Goal: Use online tool/utility: Utilize a website feature to perform a specific function

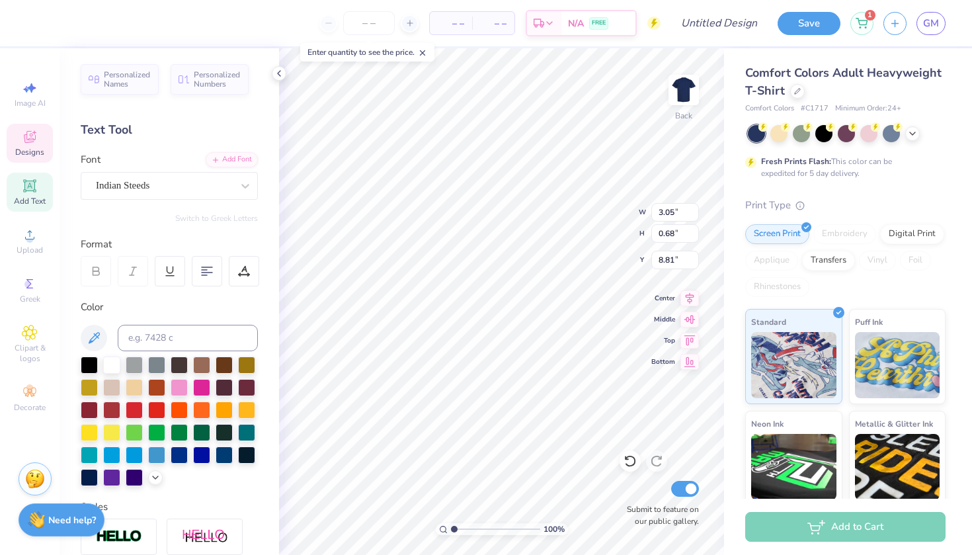
scroll to position [0, 1]
type textarea "wrestling"
type input "6.34"
type input "0.68"
type input "8.81"
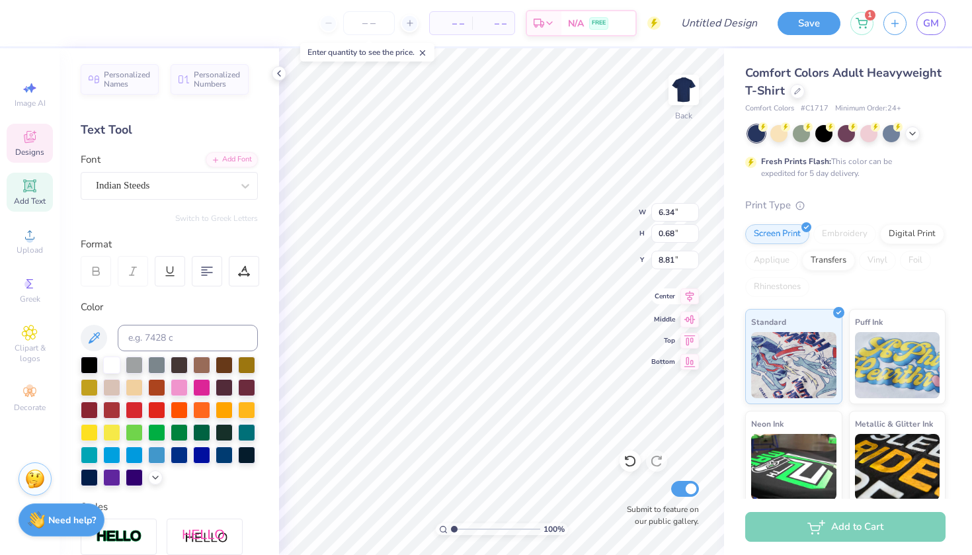
click at [693, 301] on icon at bounding box center [689, 296] width 19 height 16
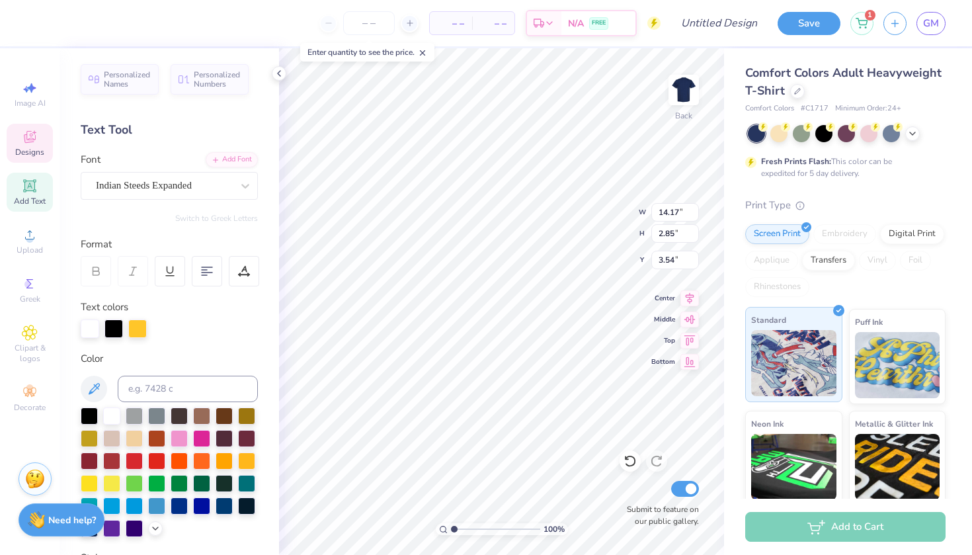
type input "13.01"
type input "2.62"
type input "3.77"
click at [689, 294] on icon at bounding box center [689, 296] width 19 height 16
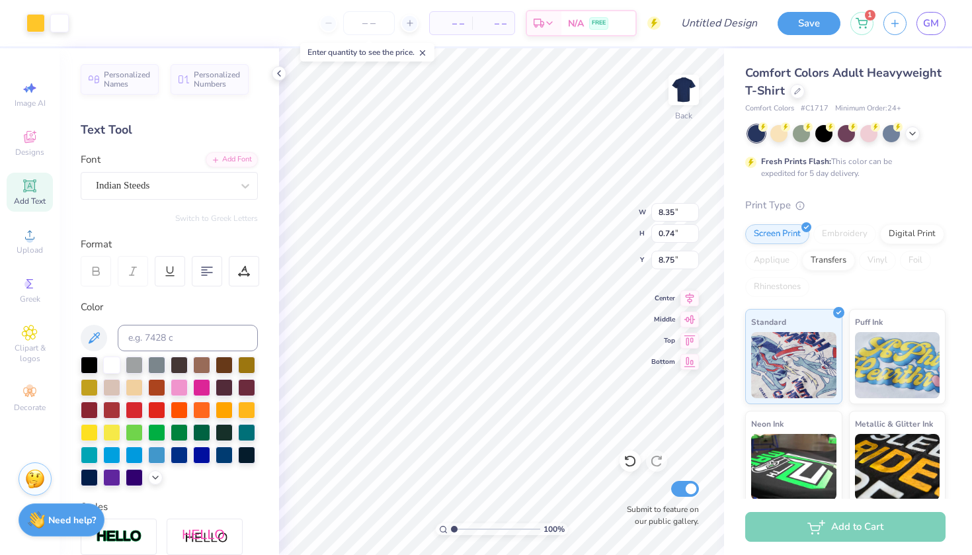
type input "5.90"
type input "7.58"
click at [32, 327] on icon at bounding box center [29, 333] width 15 height 16
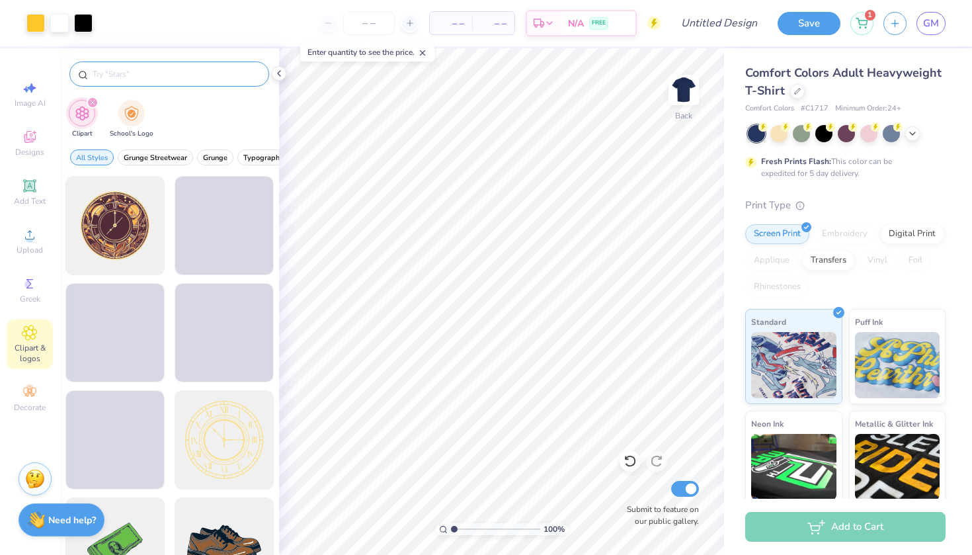
type input "f"
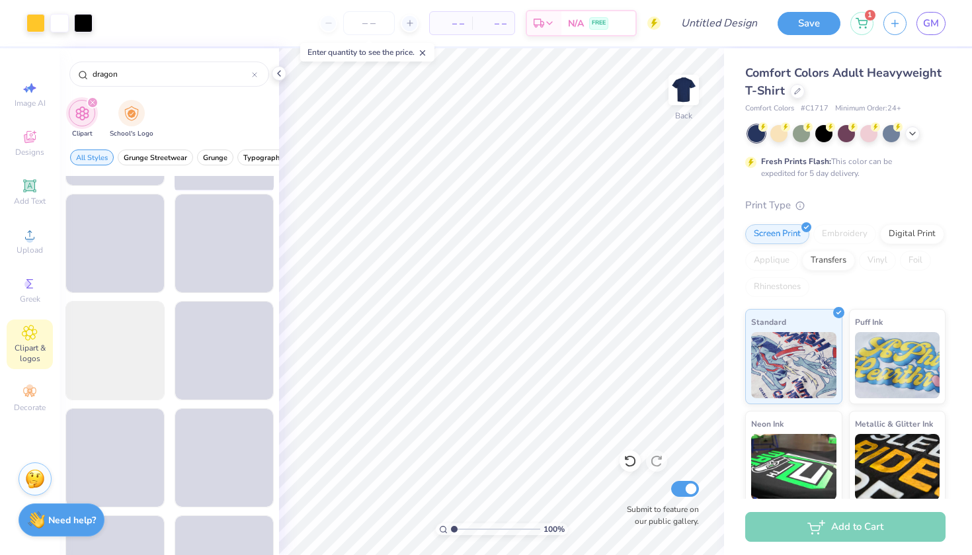
scroll to position [202, 0]
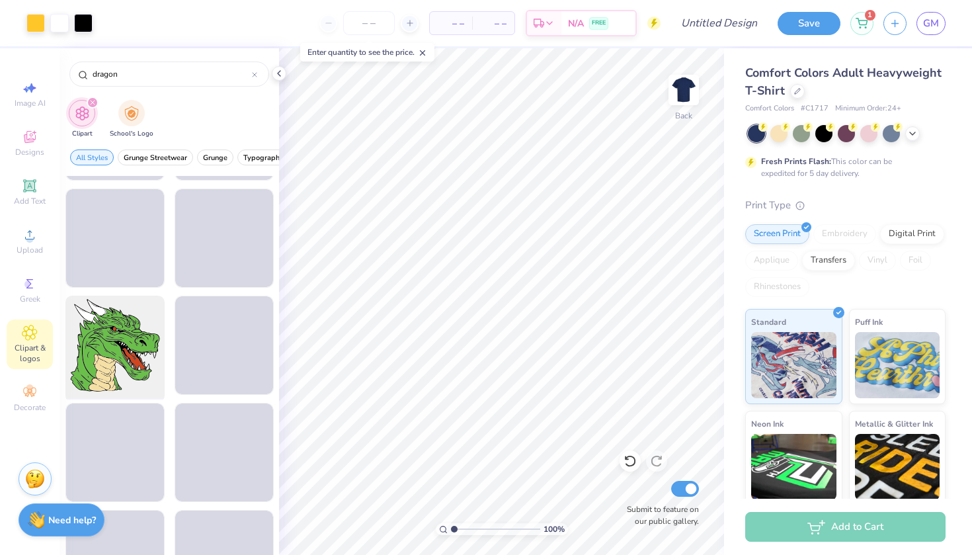
type input "dragon"
click at [138, 338] on div at bounding box center [114, 345] width 109 height 109
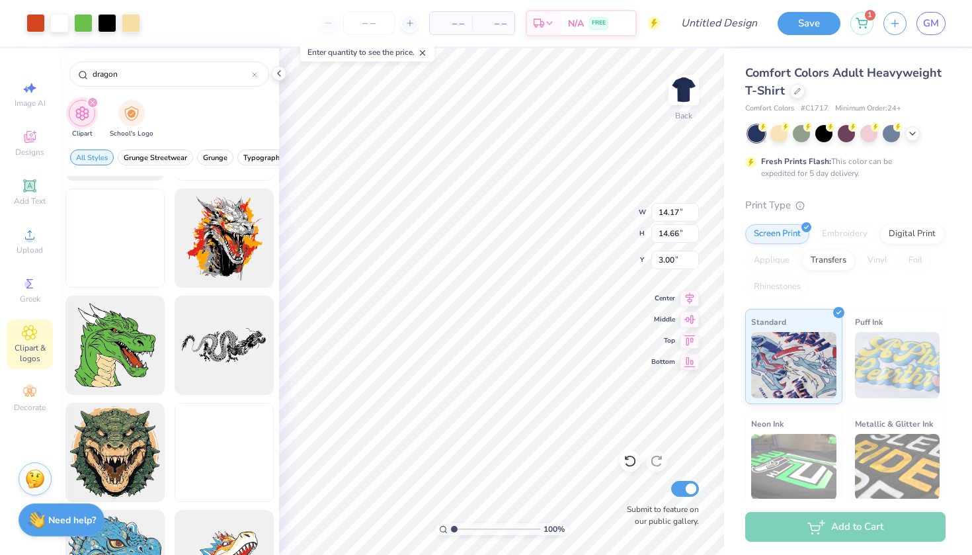
type input "5.69"
type input "5.89"
type input "11.77"
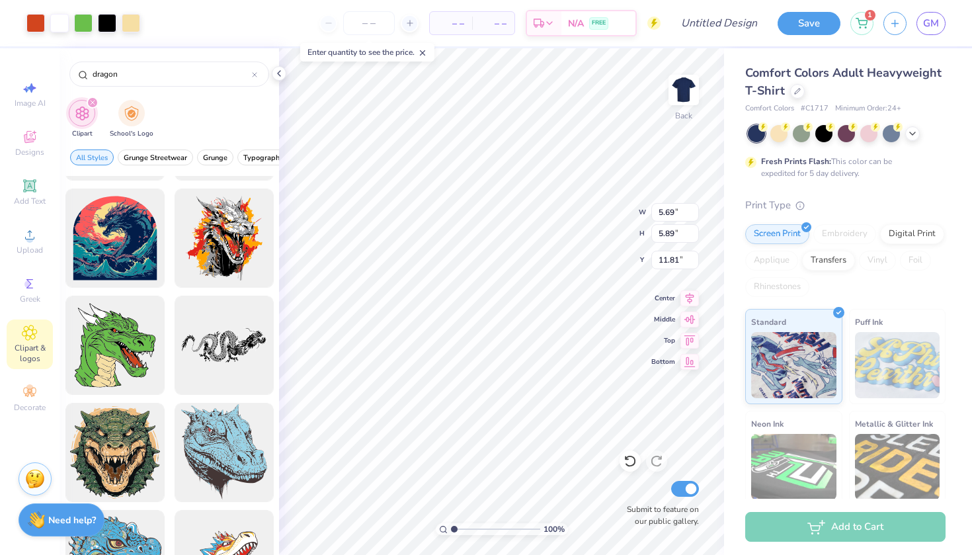
type input "6.61"
click at [82, 15] on div at bounding box center [83, 22] width 19 height 19
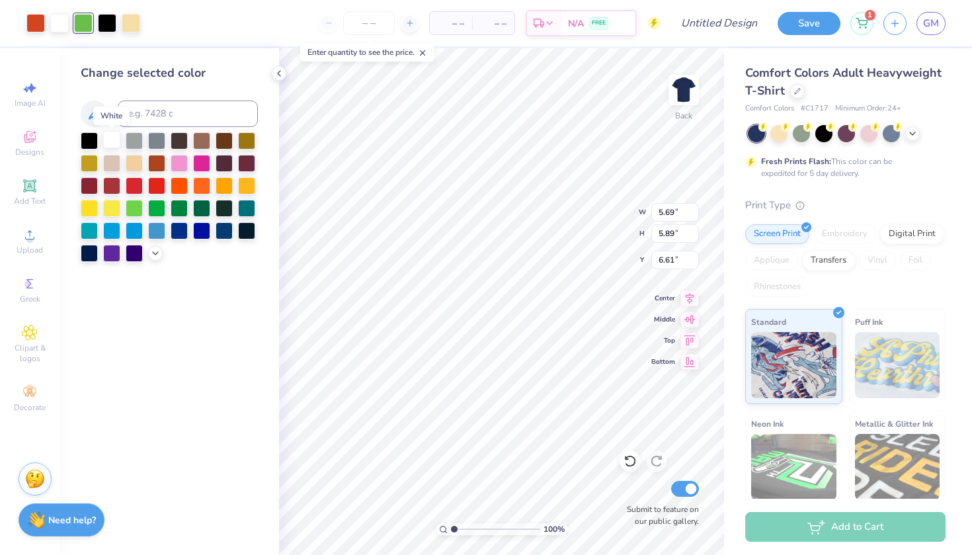
click at [110, 148] on div at bounding box center [111, 139] width 17 height 17
click at [108, 22] on div at bounding box center [107, 22] width 19 height 19
click at [240, 188] on div at bounding box center [246, 184] width 17 height 17
click at [95, 212] on div at bounding box center [89, 206] width 17 height 17
click at [36, 26] on div at bounding box center [35, 22] width 19 height 19
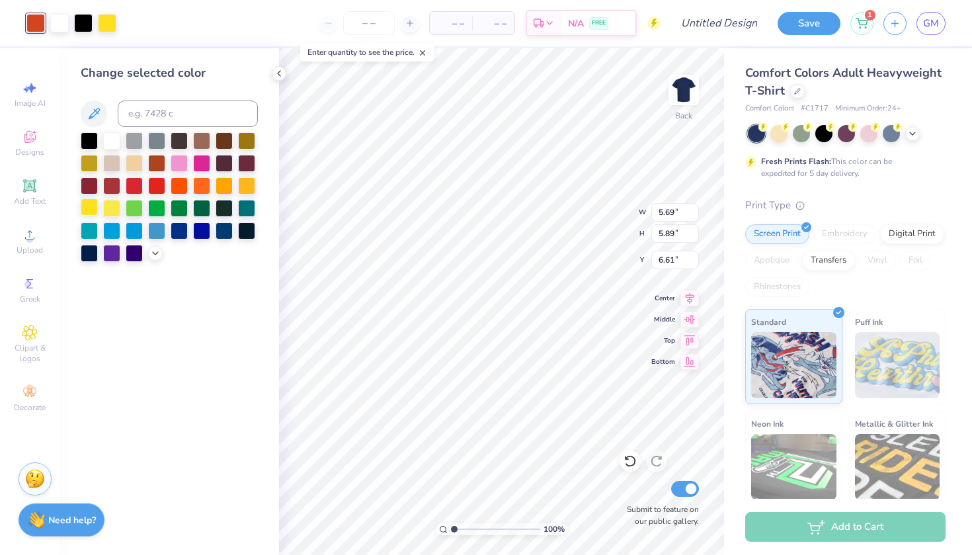
click at [96, 213] on div at bounding box center [89, 206] width 17 height 17
click at [91, 139] on div at bounding box center [89, 139] width 17 height 17
click at [624, 458] on icon at bounding box center [629, 460] width 13 height 13
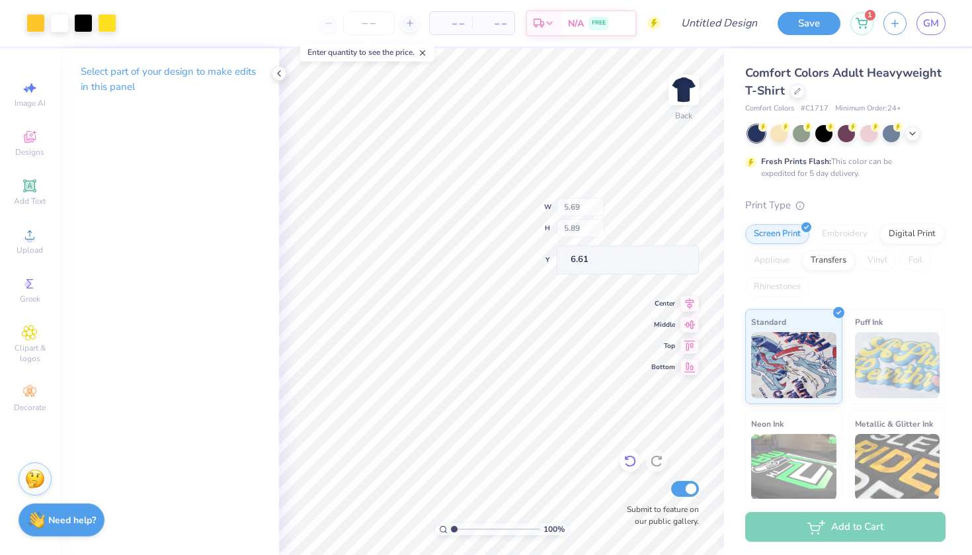
type input "6.85"
click at [32, 342] on div "Clipart & logos" at bounding box center [30, 344] width 46 height 50
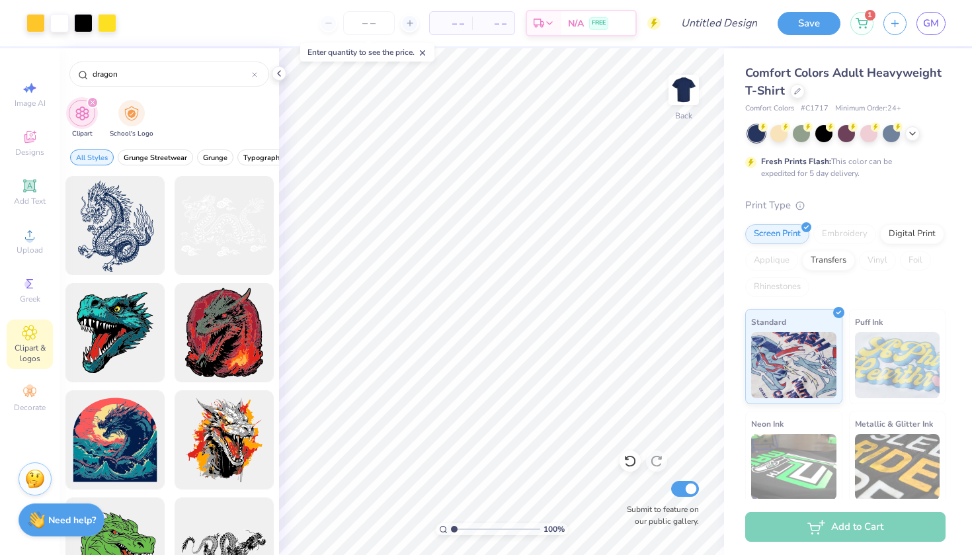
scroll to position [0, 0]
click at [116, 75] on input "dragon" at bounding box center [171, 73] width 161 height 13
type input "stars"
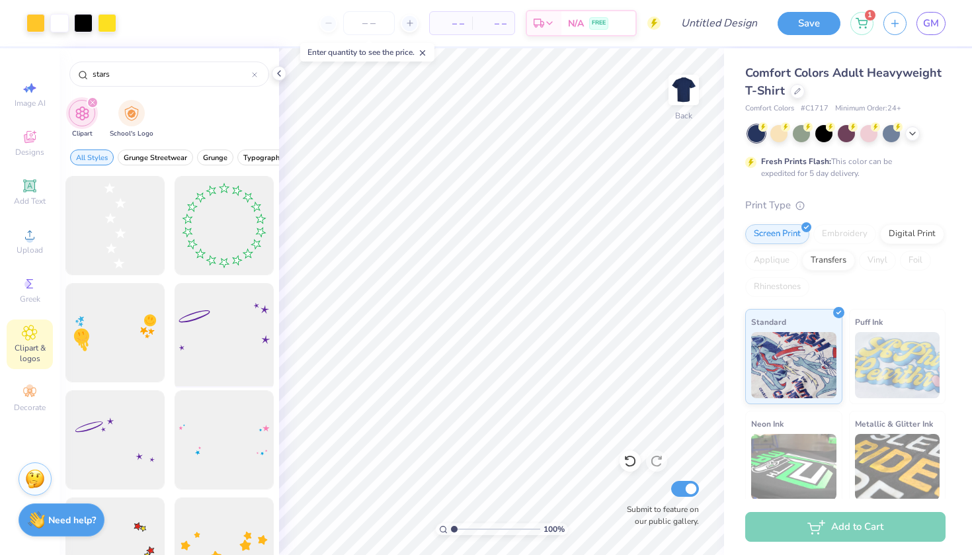
click at [205, 356] on div at bounding box center [223, 332] width 109 height 109
type input "12.81"
type input "6.74"
type input "12.70"
type input "11.57"
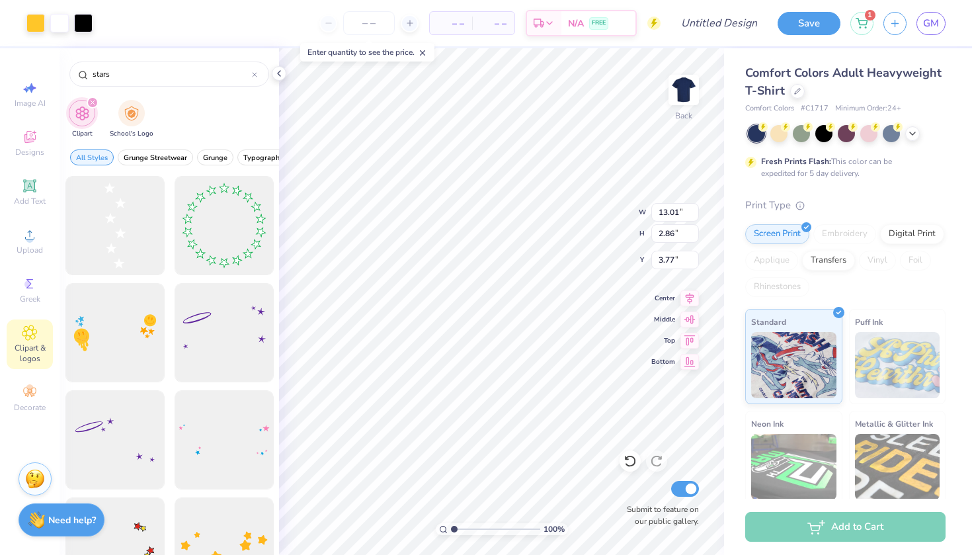
type input "2.54"
type input "4.09"
click at [631, 468] on div at bounding box center [629, 460] width 21 height 21
type input "13.01"
type input "2.86"
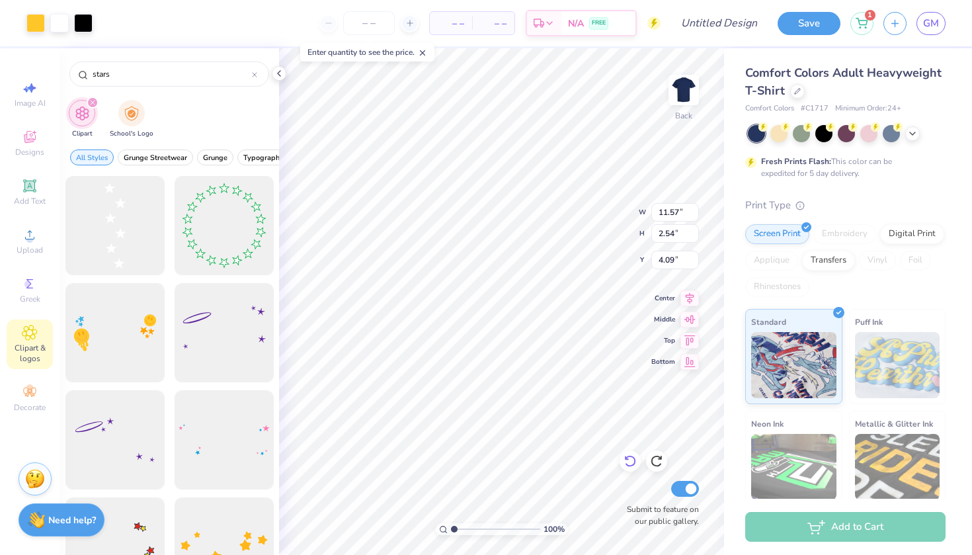
type input "3.77"
type input "12.81"
type input "6.74"
type input "12.70"
type input "5.50"
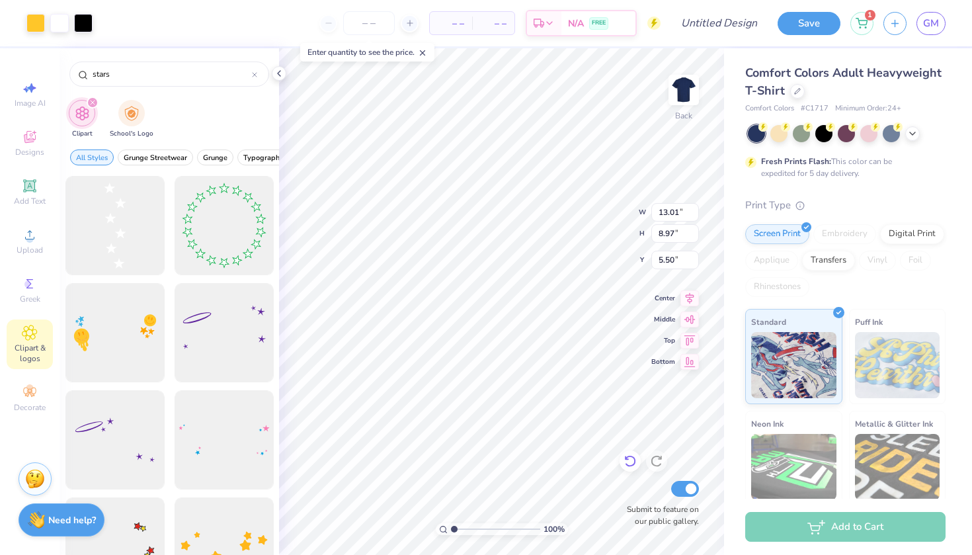
type input "12.03"
type input "8.29"
click at [627, 467] on icon at bounding box center [629, 460] width 13 height 13
type input "6.18"
click at [627, 467] on icon at bounding box center [629, 460] width 13 height 13
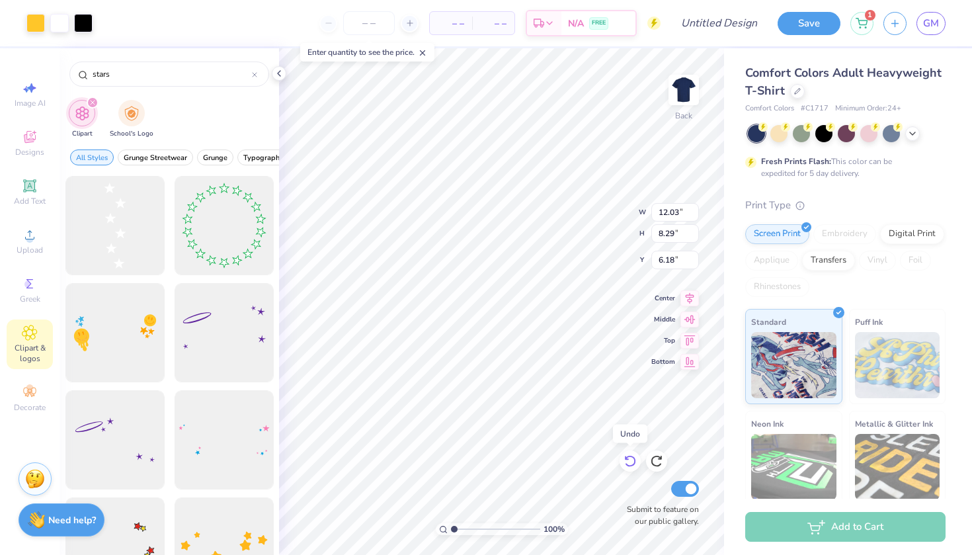
type input "13.01"
type input "8.97"
click at [627, 467] on icon at bounding box center [629, 460] width 13 height 13
type input "3.77"
type input "12.81"
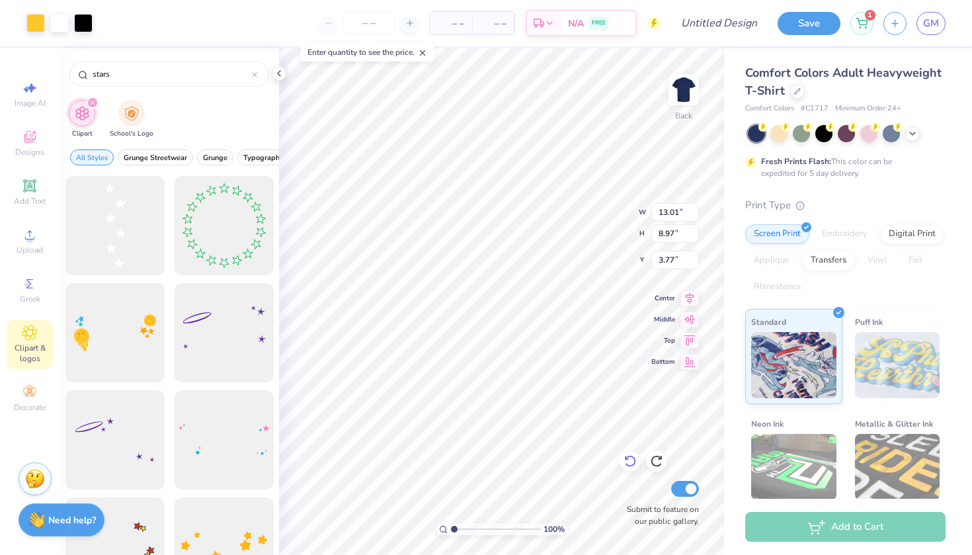
type input "6.74"
type input "12.70"
type input "5.69"
type input "5.89"
click at [633, 460] on icon at bounding box center [629, 460] width 13 height 13
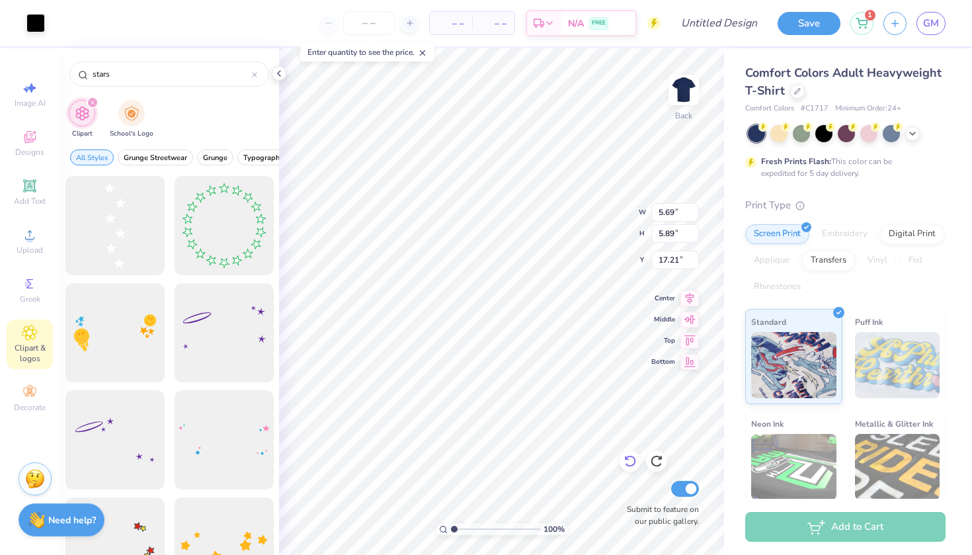
type input "6.85"
type input "12.81"
type input "6.74"
type input "9.33"
type input "18.17"
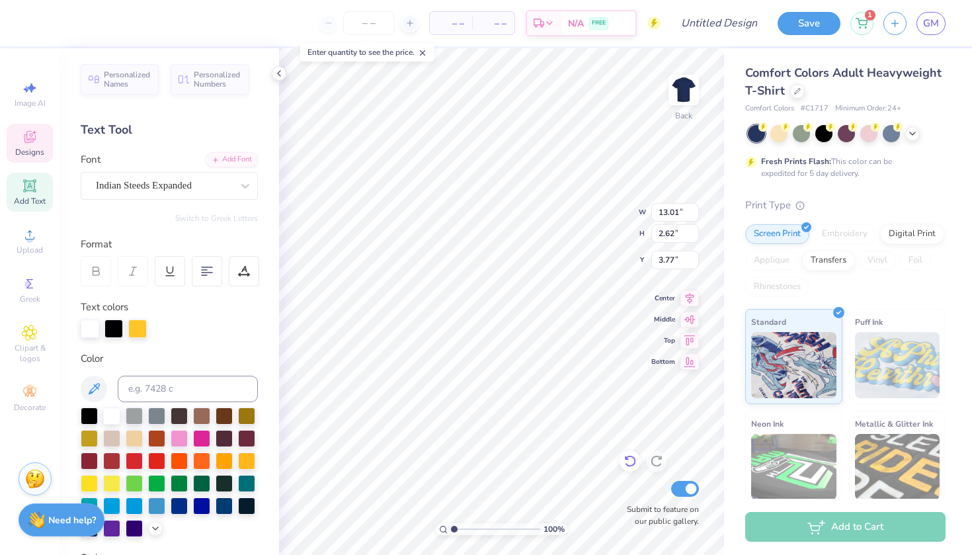
type input "12.93"
type input "2.61"
type input "3.79"
click at [627, 453] on div at bounding box center [629, 460] width 21 height 21
type input "13.01"
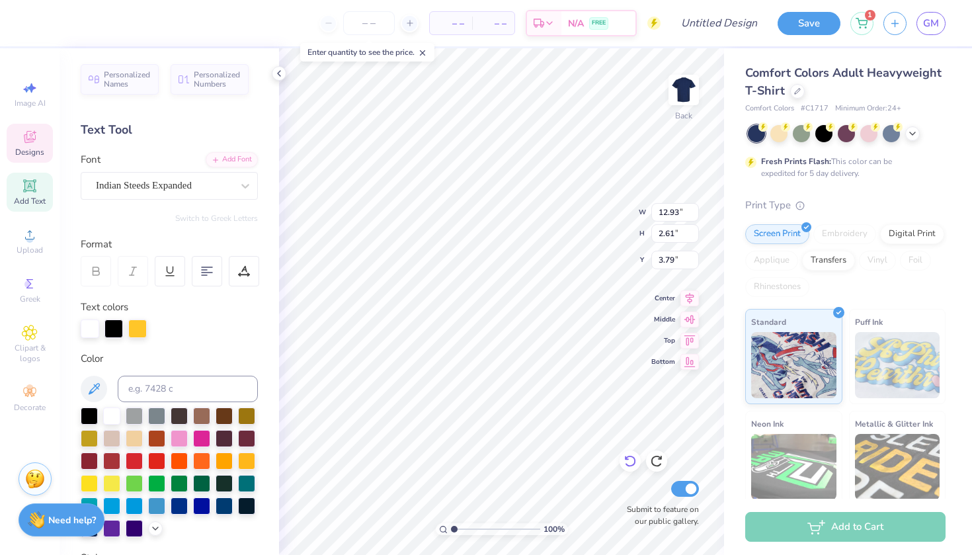
type input "2.62"
type input "3.77"
type input "11.73"
type input "2.58"
type input "4.05"
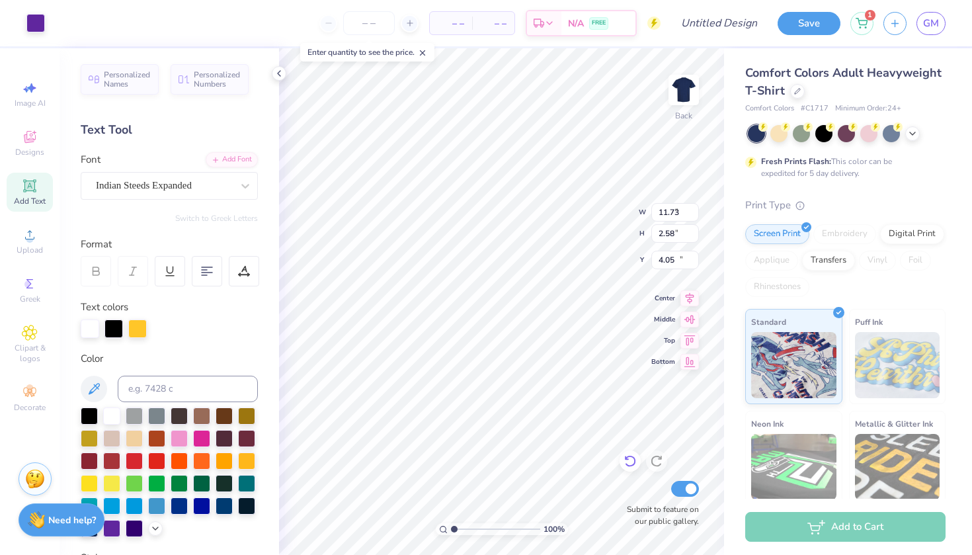
type input "4.36"
type input "1.70"
type input "10.40"
click at [117, 418] on div at bounding box center [111, 414] width 17 height 17
click at [116, 417] on div at bounding box center [111, 414] width 17 height 17
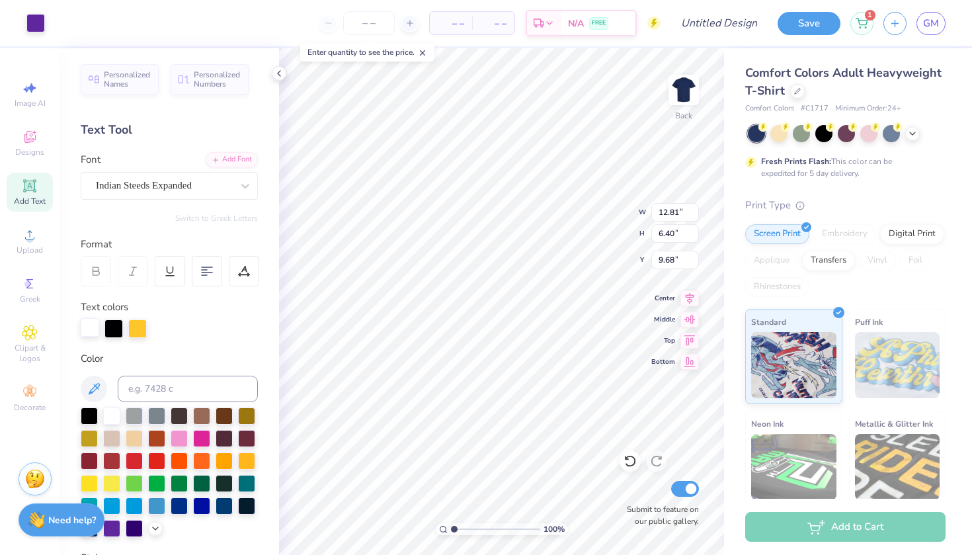
click at [95, 329] on div at bounding box center [90, 327] width 19 height 19
click at [38, 31] on div at bounding box center [35, 22] width 19 height 19
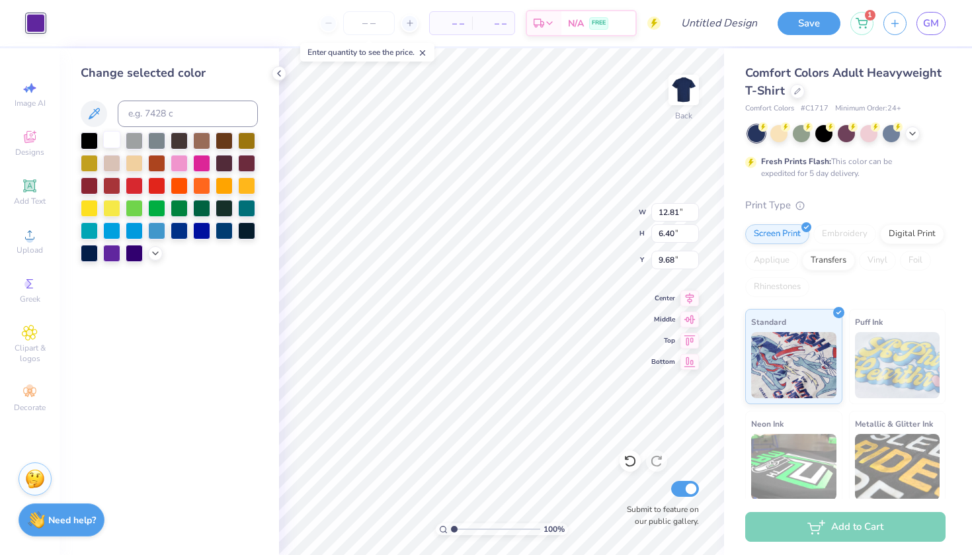
click at [110, 138] on div at bounding box center [111, 139] width 17 height 17
click at [627, 467] on icon at bounding box center [629, 460] width 13 height 13
type input "9.68"
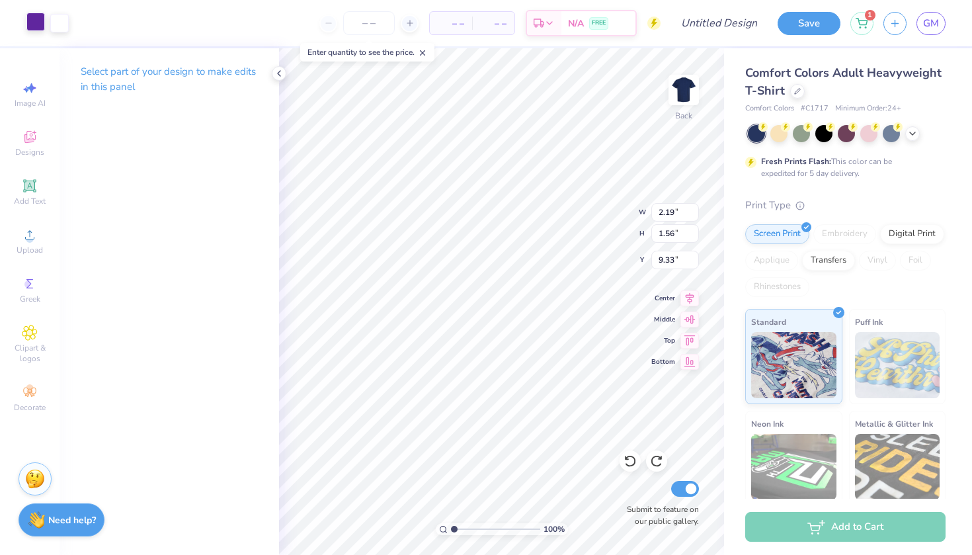
click at [34, 29] on div at bounding box center [35, 22] width 19 height 19
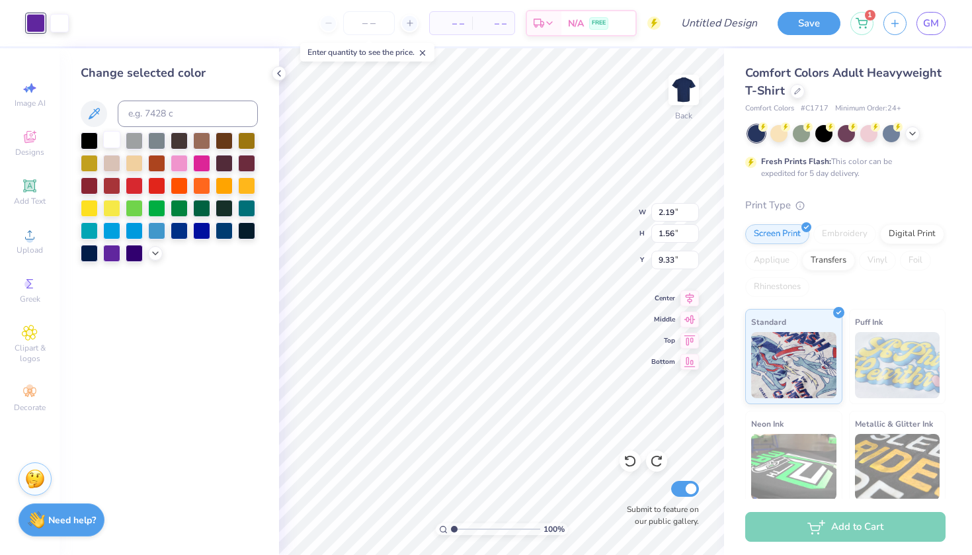
click at [114, 145] on div at bounding box center [111, 139] width 17 height 17
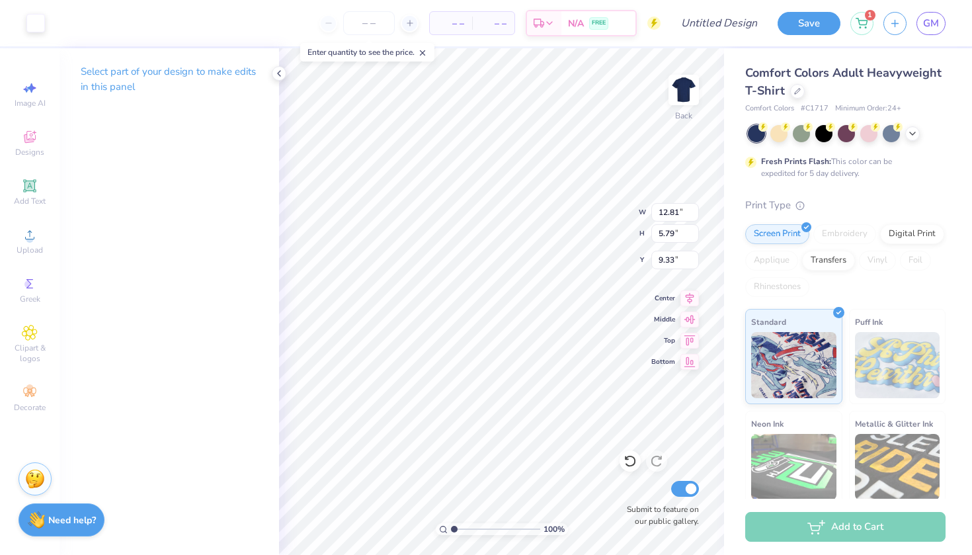
type input "12.40"
type input "5.61"
type input "2.78"
type input "1.08"
type input "10.93"
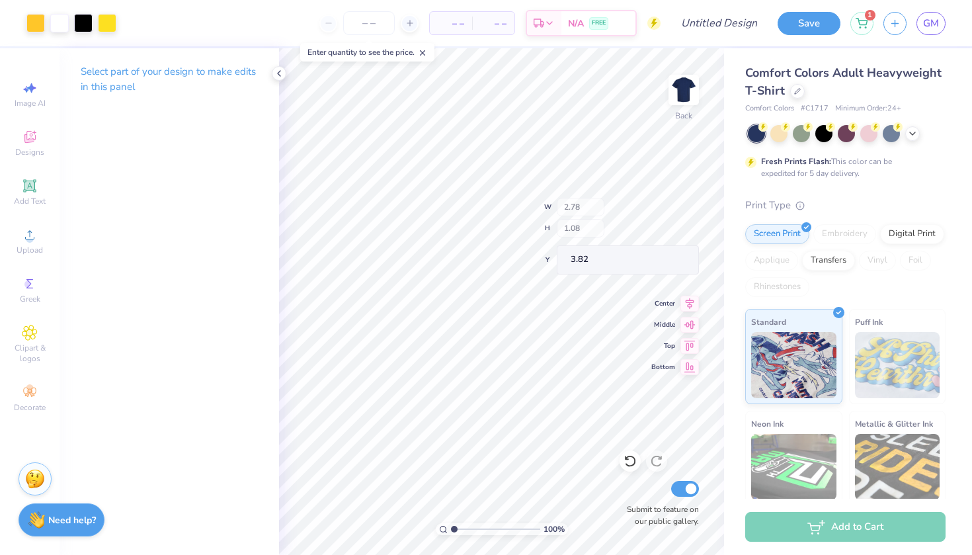
type input "3.82"
type input "2.68"
type input "1.32"
type input "3.70"
type input "2.25"
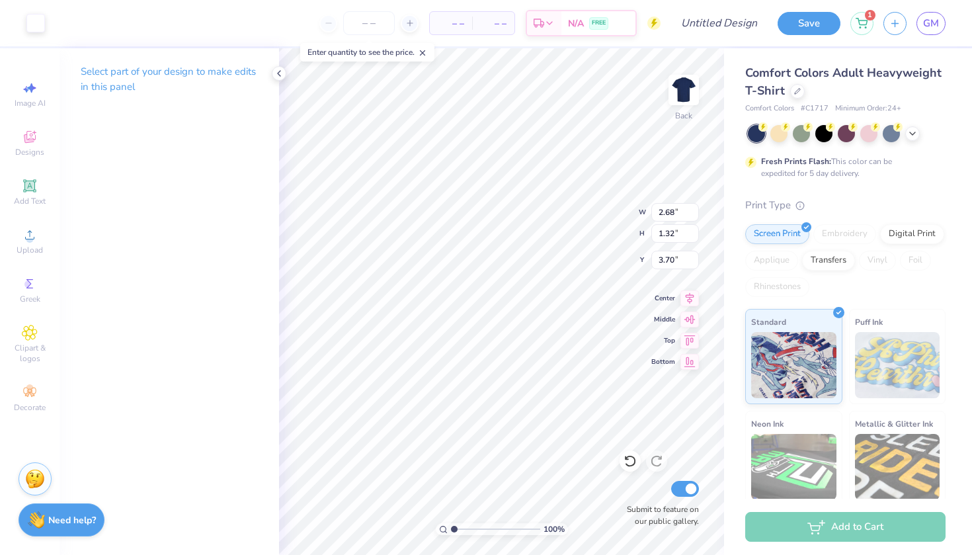
type input "1.11"
type input "3.91"
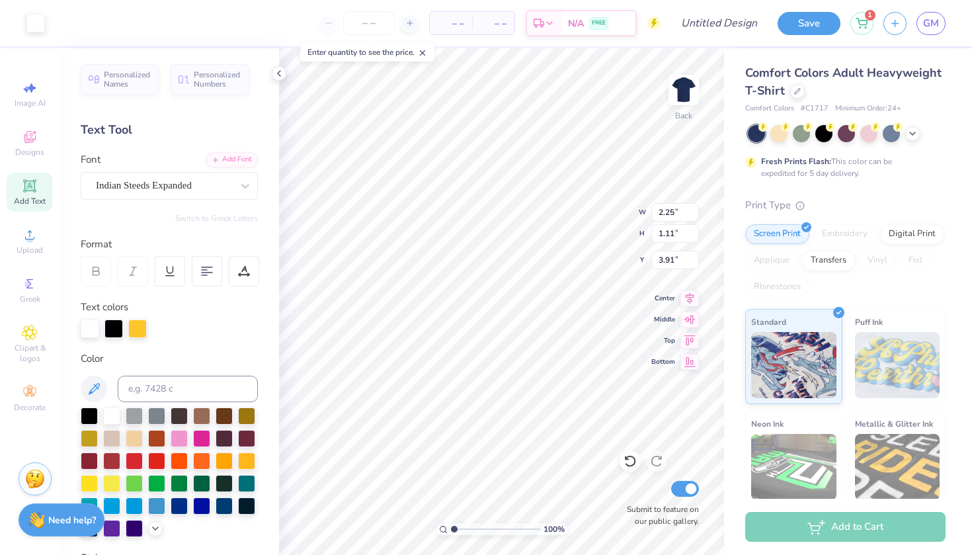
type input "4.12"
type input "2.25"
type input "1.11"
type input "4.05"
type input "2.25"
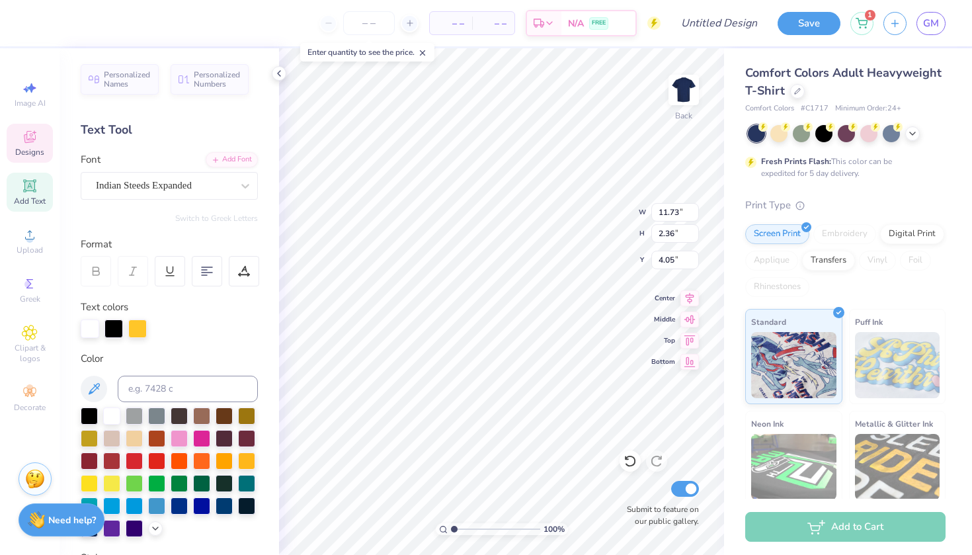
type input "1.11"
type input "2.32"
type input "0.97"
type input "4.12"
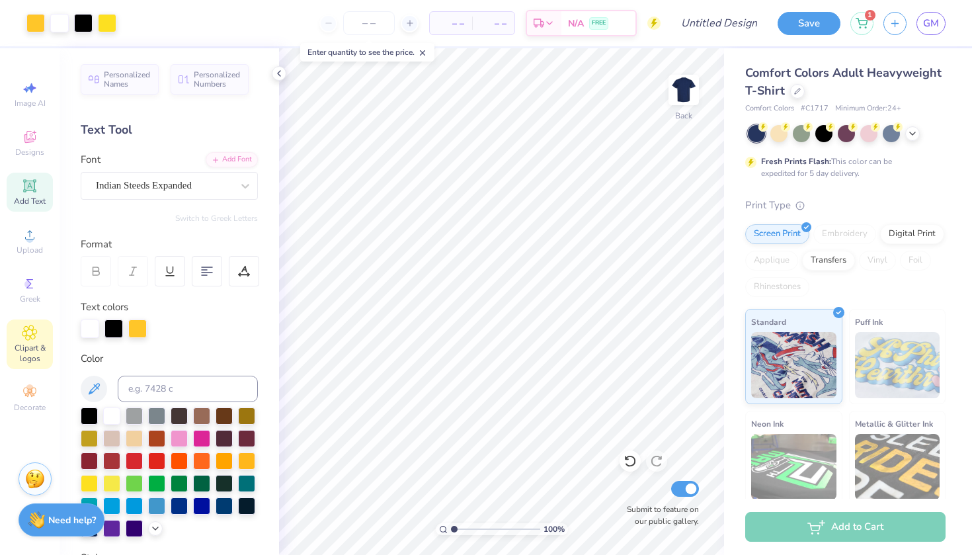
click at [37, 329] on icon at bounding box center [29, 333] width 15 height 16
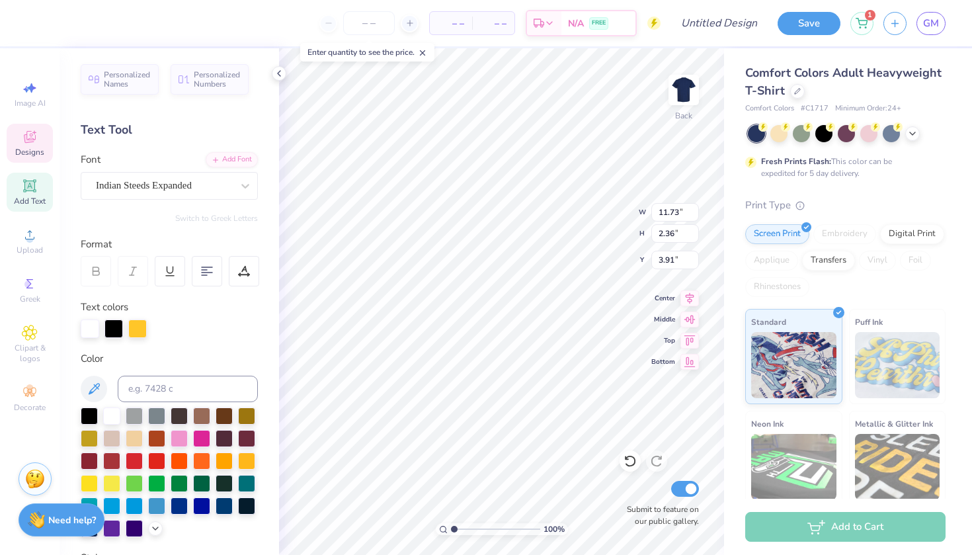
type input "3.91"
type input "2.32"
type input "0.97"
type input "4.12"
type input "11.73"
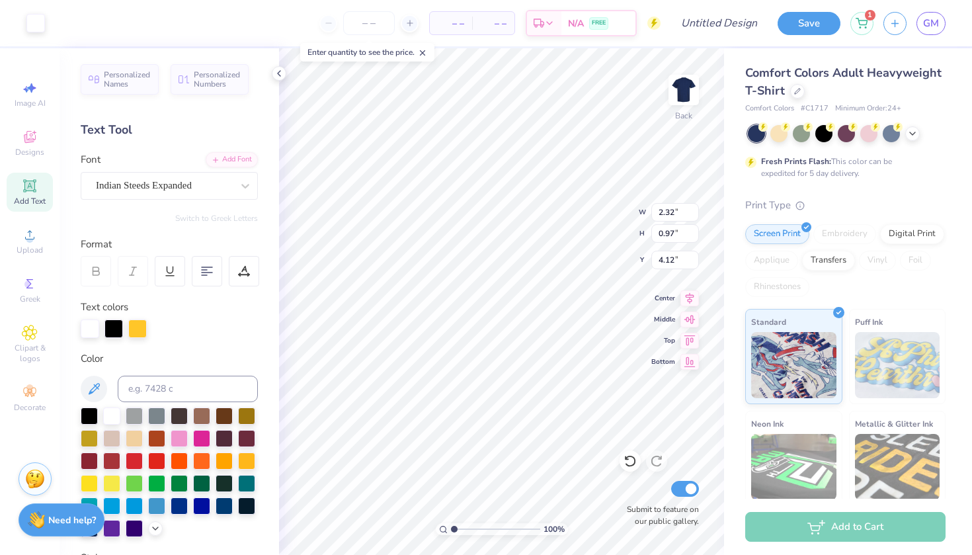
type input "2.36"
type input "4.12"
